Goal: Information Seeking & Learning: Learn about a topic

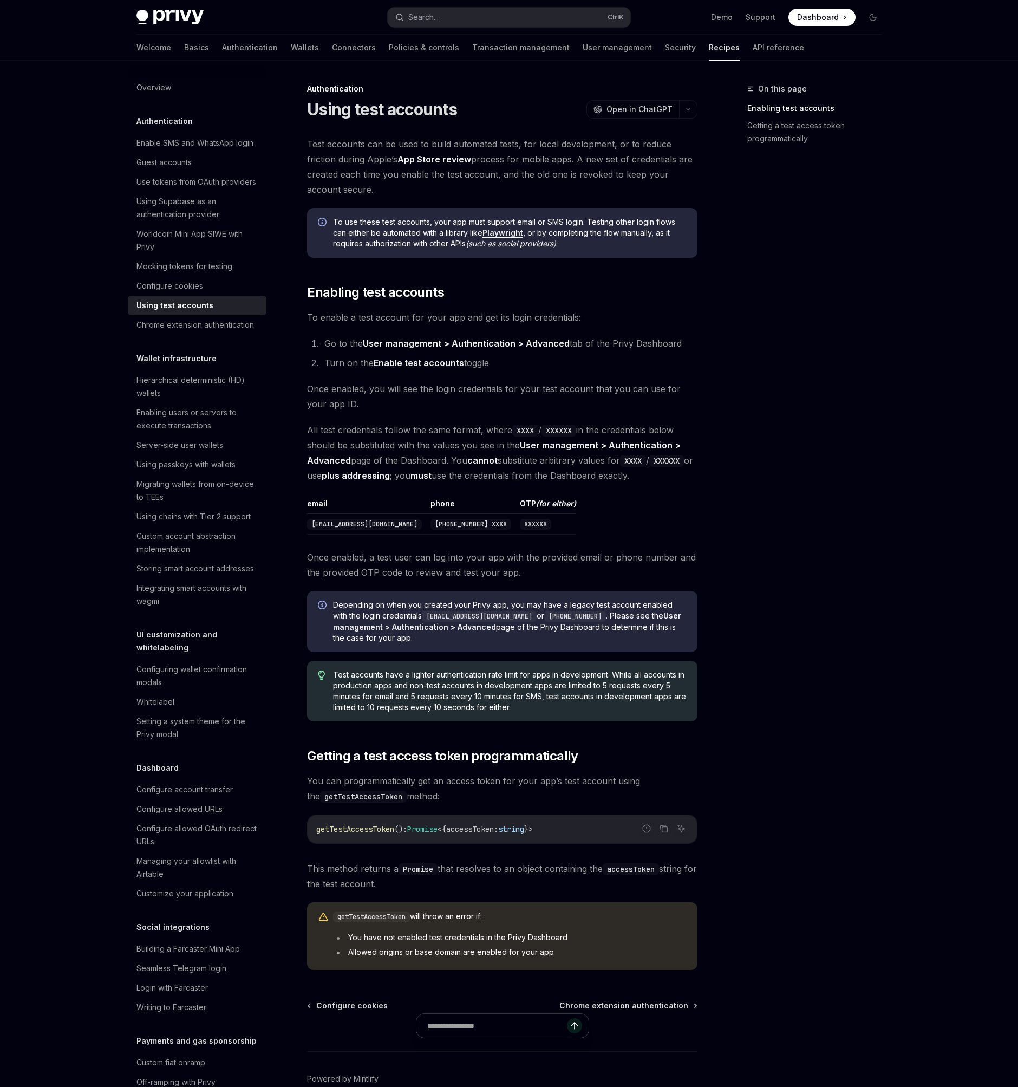
type textarea "*"
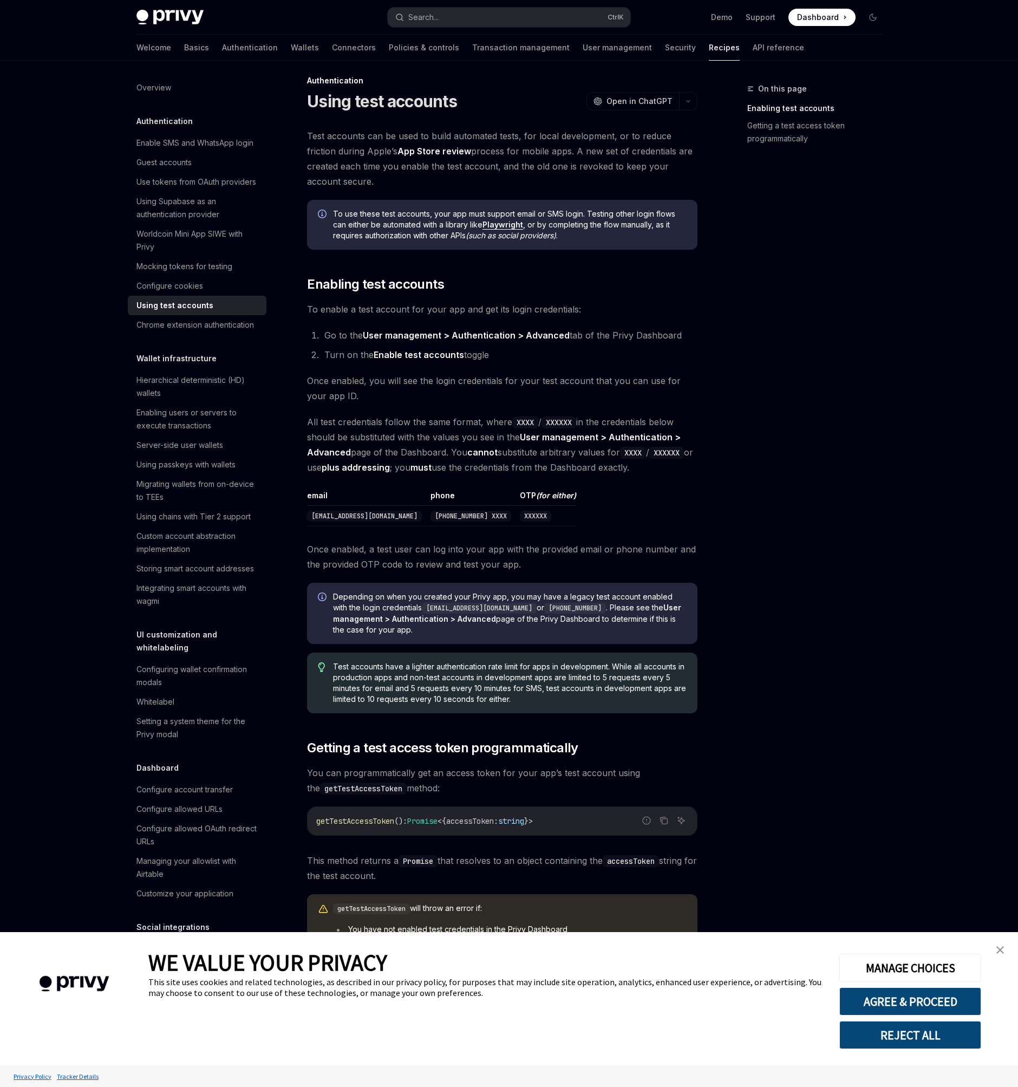
scroll to position [58, 0]
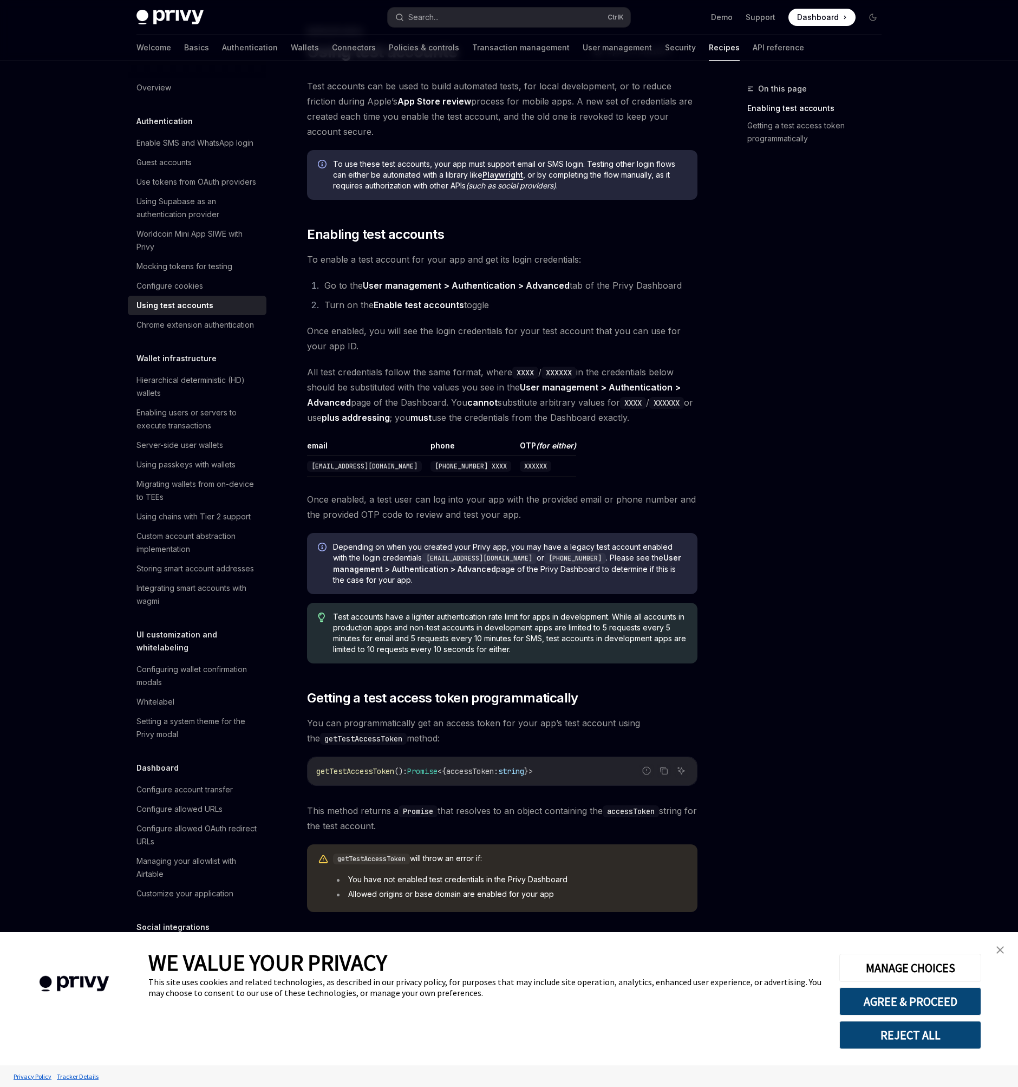
click at [951, 1030] on button "REJECT ALL" at bounding box center [911, 1035] width 142 height 28
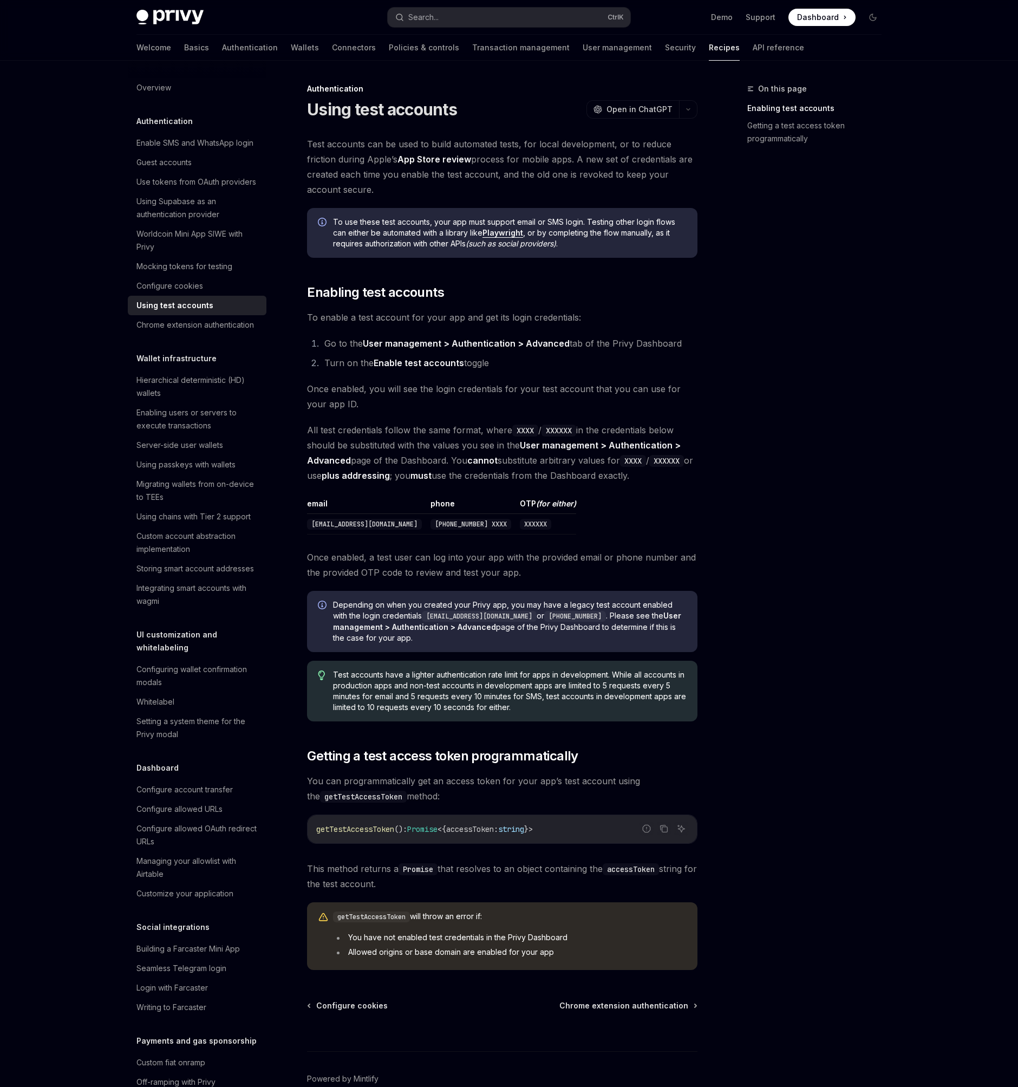
scroll to position [58, 0]
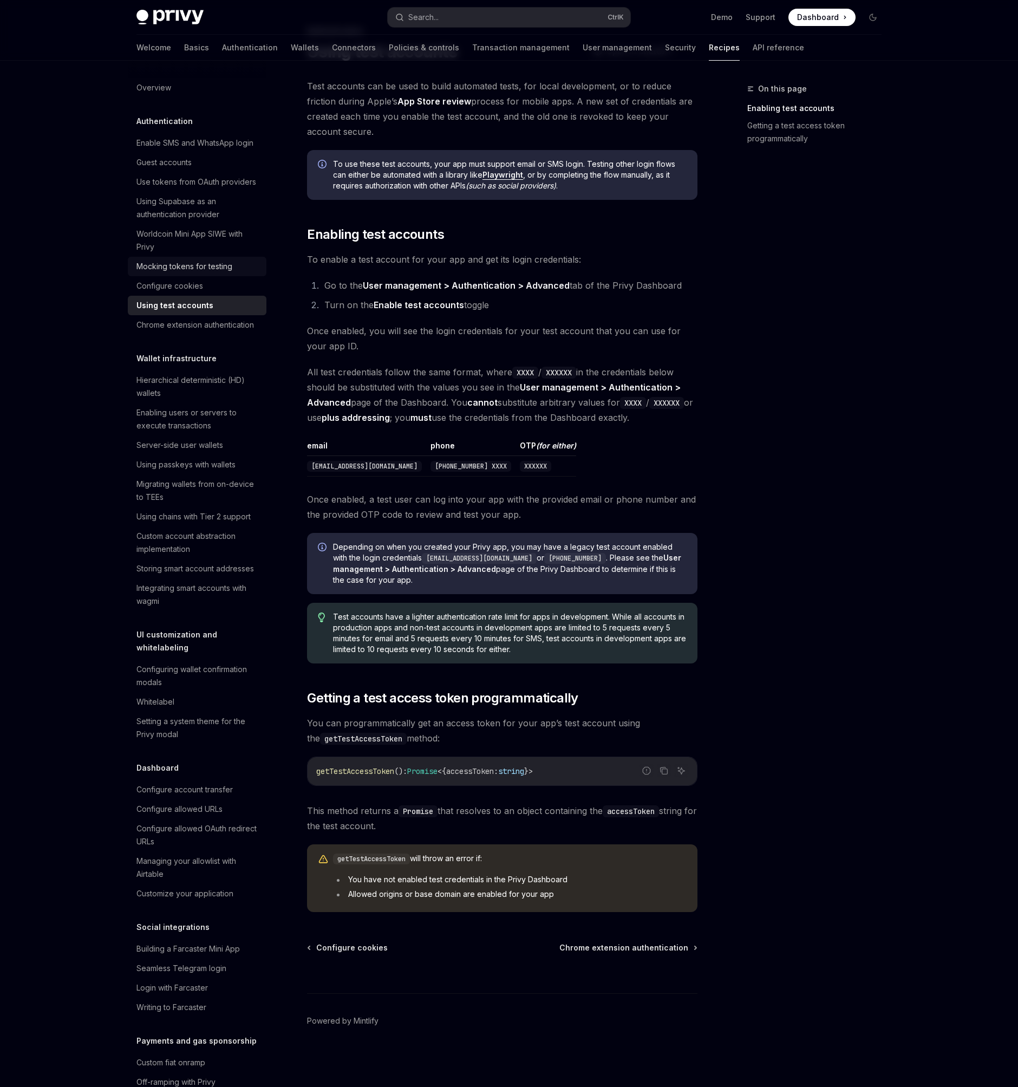
click at [203, 273] on div "Mocking tokens for testing" at bounding box center [185, 266] width 96 height 13
type textarea "*"
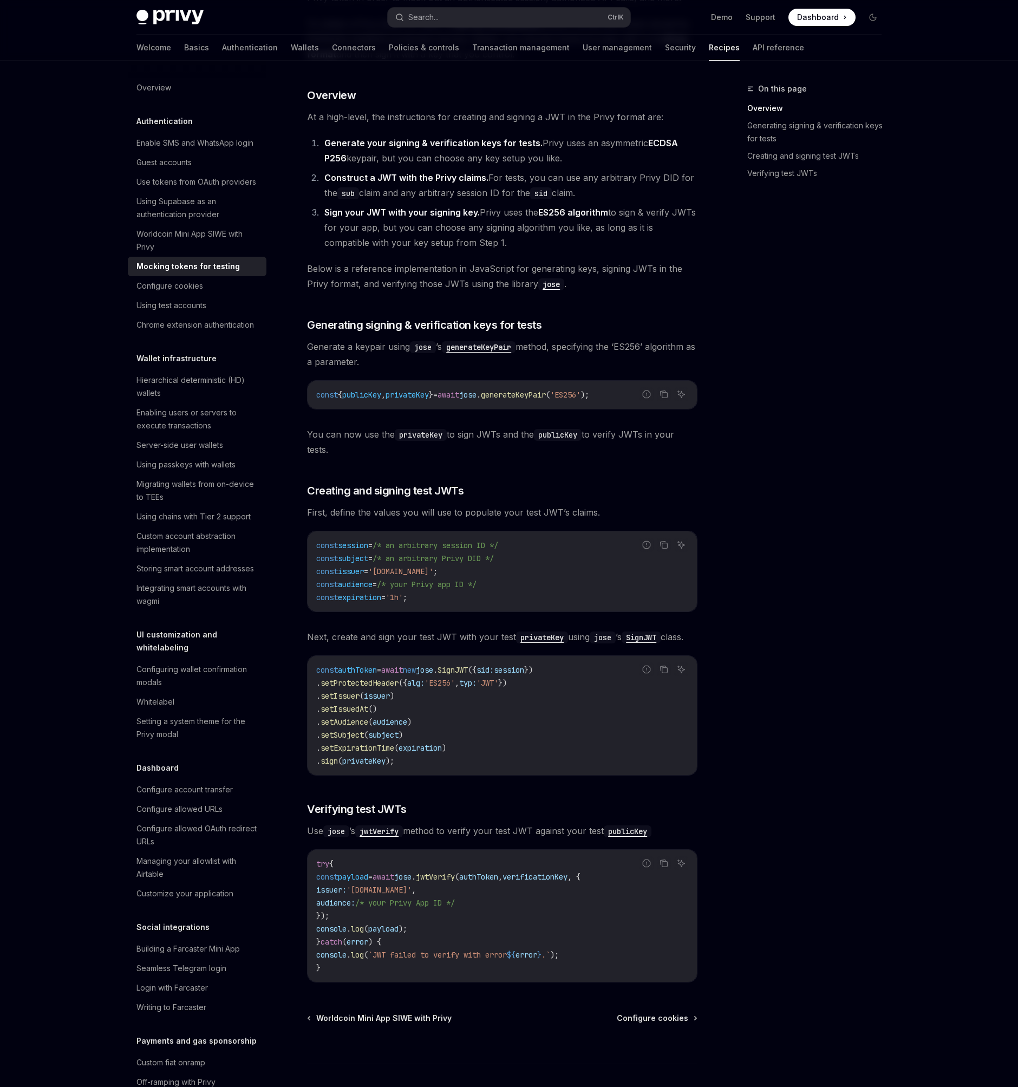
scroll to position [247, 0]
